Goal: Information Seeking & Learning: Learn about a topic

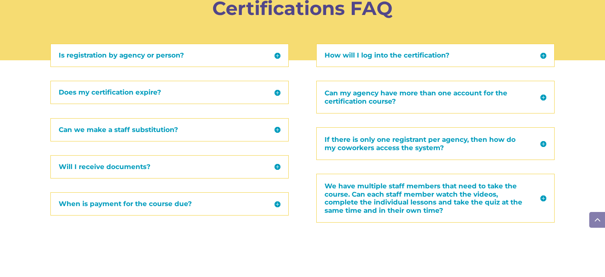
scroll to position [922, 0]
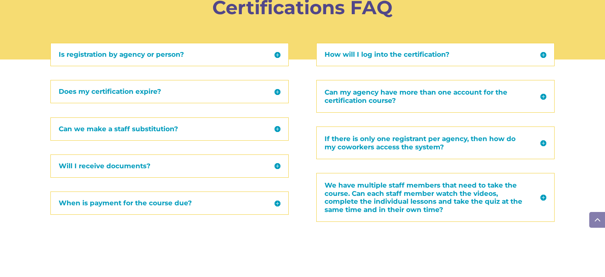
click at [212, 93] on h5 "Does my certification expire?" at bounding box center [170, 91] width 222 height 7
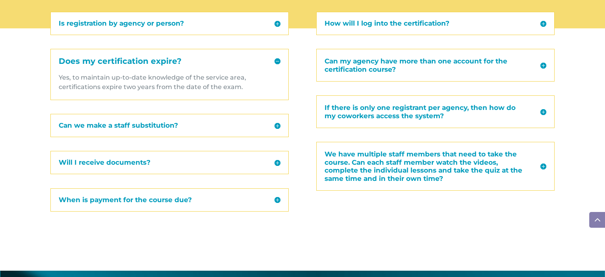
scroll to position [953, 0]
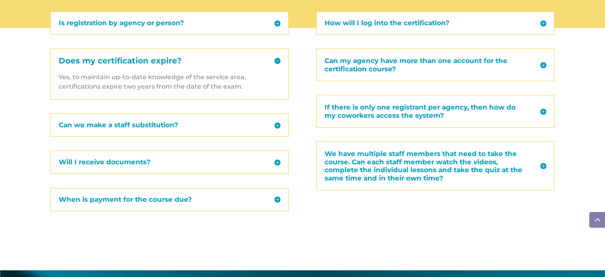
click at [245, 160] on h5 "Will I receive documents?" at bounding box center [170, 162] width 222 height 7
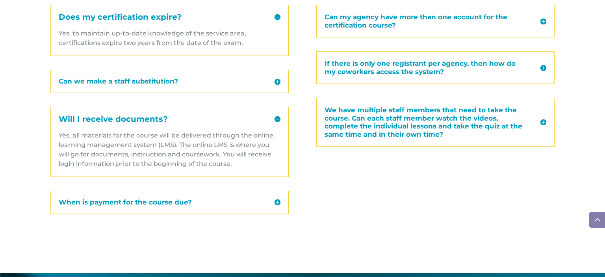
scroll to position [1017, 0]
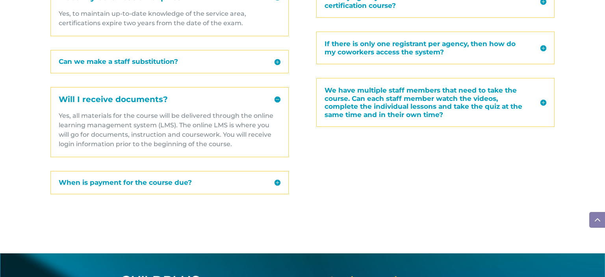
click at [220, 179] on h5 "When is payment for the course due?" at bounding box center [170, 182] width 222 height 7
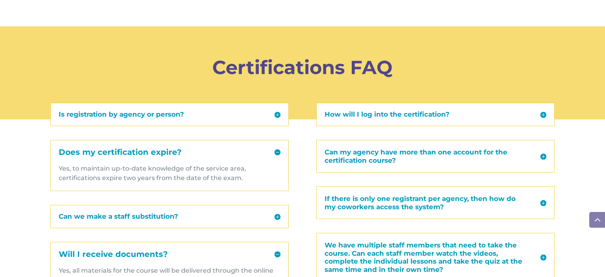
scroll to position [861, 0]
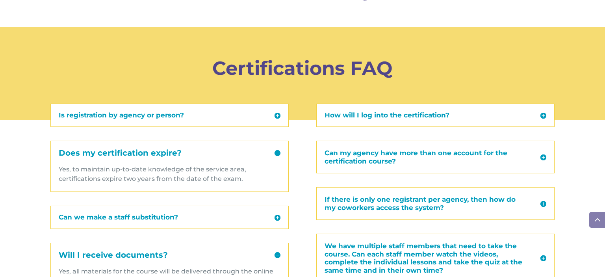
click at [478, 119] on div "How will I log into the certification? You will receive an email the Friday bef…" at bounding box center [436, 115] width 238 height 23
click at [467, 112] on div "Certifications FAQ" at bounding box center [303, 82] width 484 height 70
click at [444, 113] on div "Certifications FAQ" at bounding box center [303, 82] width 484 height 70
click at [544, 115] on div "Certifications FAQ" at bounding box center [303, 82] width 484 height 70
click at [485, 121] on div "How will I log into the certification? You will receive an email the Friday bef…" at bounding box center [436, 115] width 238 height 23
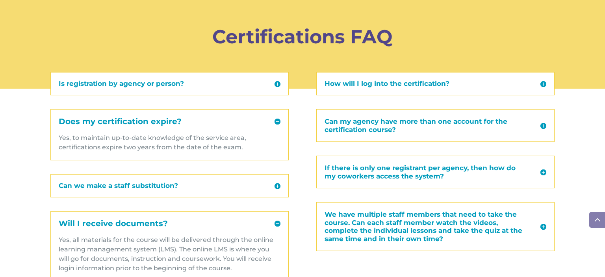
scroll to position [893, 0]
click at [484, 132] on h5 "Can my agency have more than one account for the certification course?" at bounding box center [436, 125] width 222 height 16
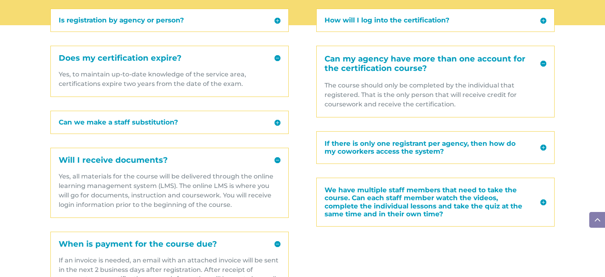
scroll to position [956, 0]
click at [492, 150] on h5 "If there is only one registrant per agency, then how do my coworkers access the…" at bounding box center [436, 147] width 222 height 16
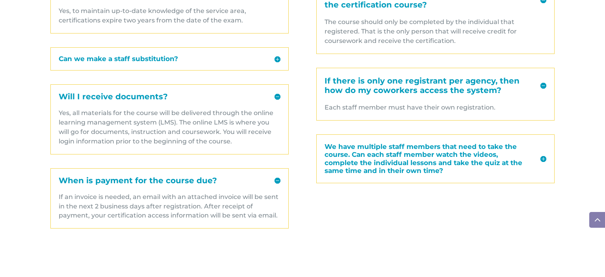
scroll to position [1020, 0]
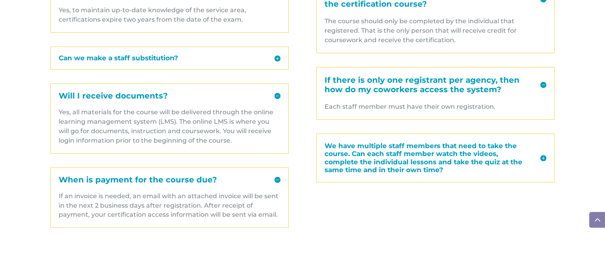
click at [543, 156] on h5 "We have multiple staff members that need to take the course. Can each staff mem…" at bounding box center [436, 158] width 222 height 32
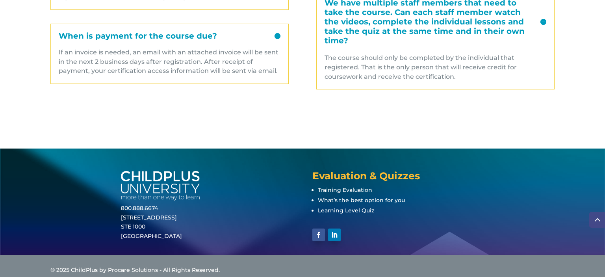
scroll to position [1172, 0]
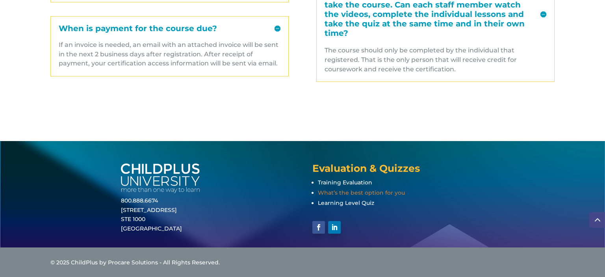
click at [367, 189] on span "What’s the best option for you" at bounding box center [361, 192] width 87 height 7
click at [357, 184] on span "Training Evaluation" at bounding box center [345, 182] width 54 height 7
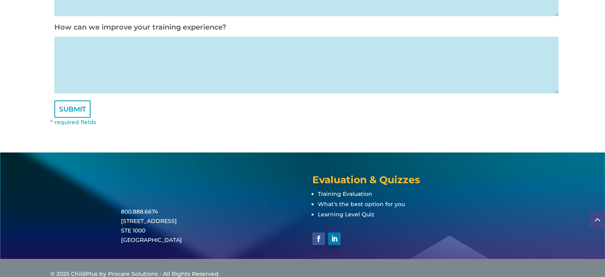
scroll to position [541, 0]
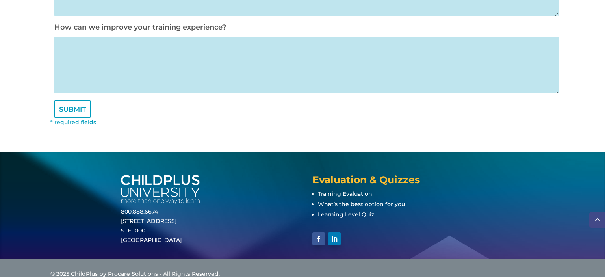
click at [596, 217] on span at bounding box center [598, 220] width 16 height 16
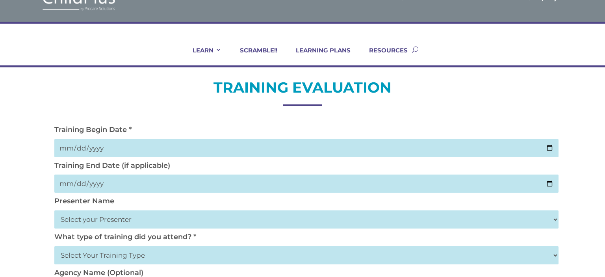
scroll to position [0, 0]
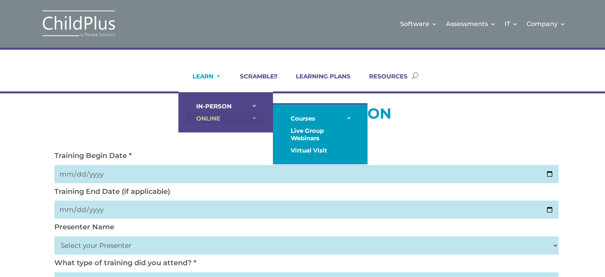
click at [223, 120] on link "ONLINE" at bounding box center [225, 118] width 79 height 12
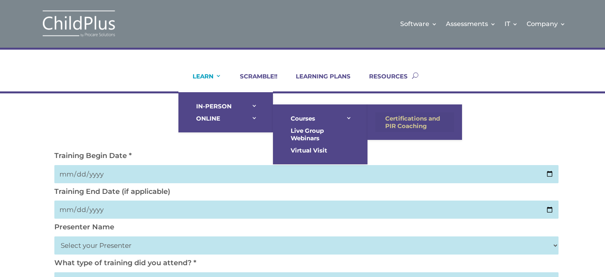
click at [396, 121] on link "Certifications and PIR Coaching" at bounding box center [415, 122] width 79 height 20
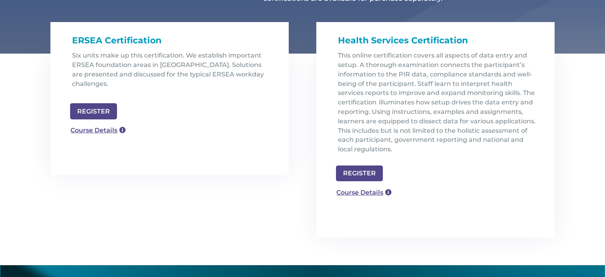
scroll to position [247, 0]
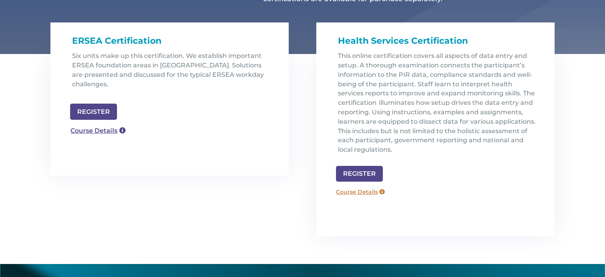
click at [345, 193] on link "Course Details" at bounding box center [360, 192] width 57 height 13
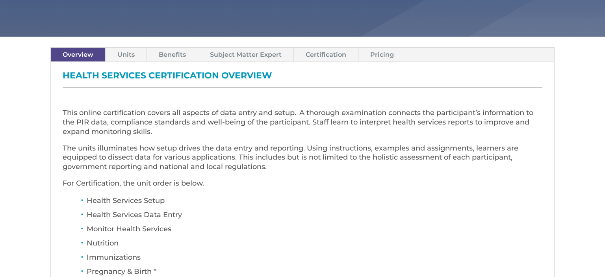
scroll to position [254, 0]
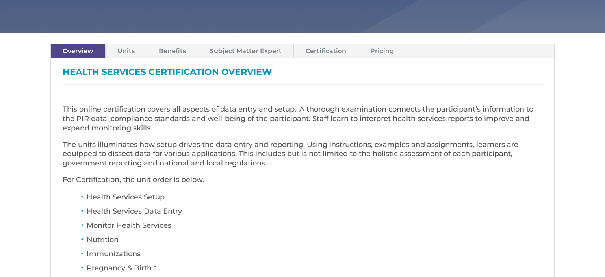
click at [127, 51] on link "Units" at bounding box center [126, 51] width 41 height 14
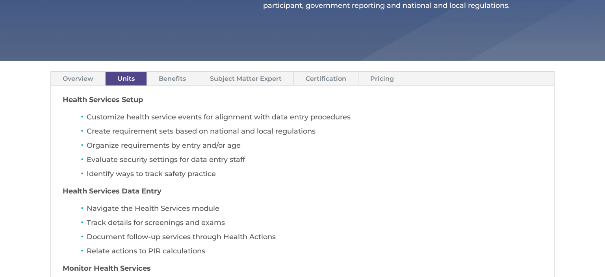
scroll to position [225, 0]
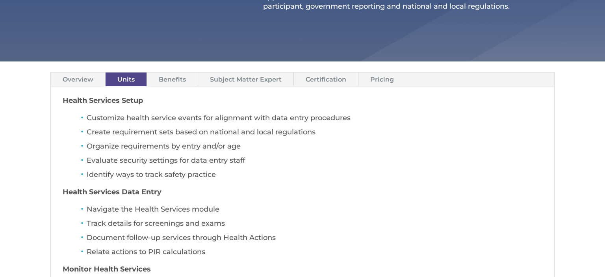
click at [164, 79] on link "Benefits" at bounding box center [172, 80] width 51 height 14
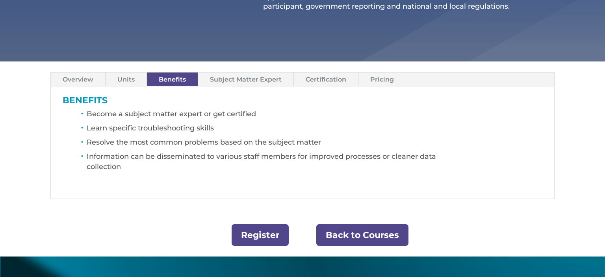
click at [257, 82] on link "Subject Matter Expert" at bounding box center [245, 80] width 95 height 14
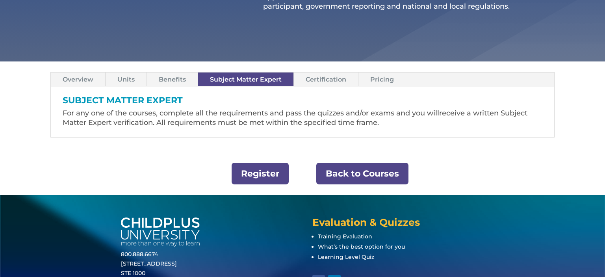
click at [317, 81] on link "Certification" at bounding box center [326, 80] width 64 height 14
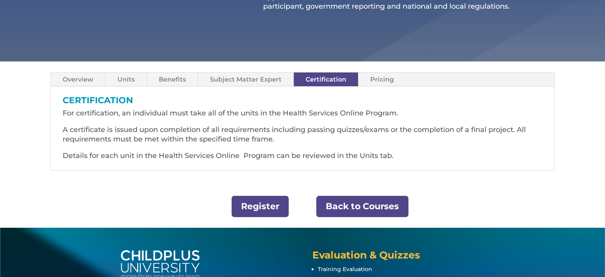
click at [376, 80] on link "Pricing" at bounding box center [382, 80] width 47 height 14
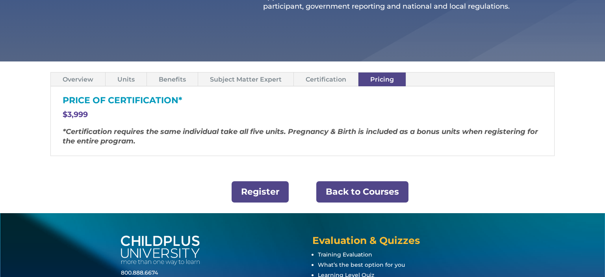
click at [132, 78] on link "Units" at bounding box center [126, 80] width 41 height 14
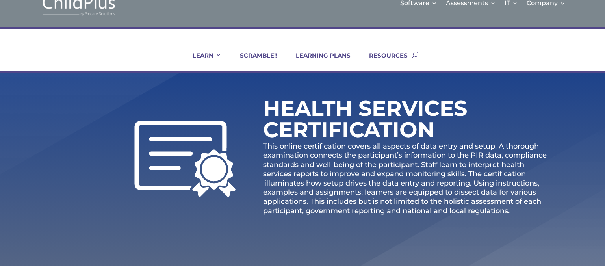
scroll to position [0, 0]
